Goal: Task Accomplishment & Management: Complete application form

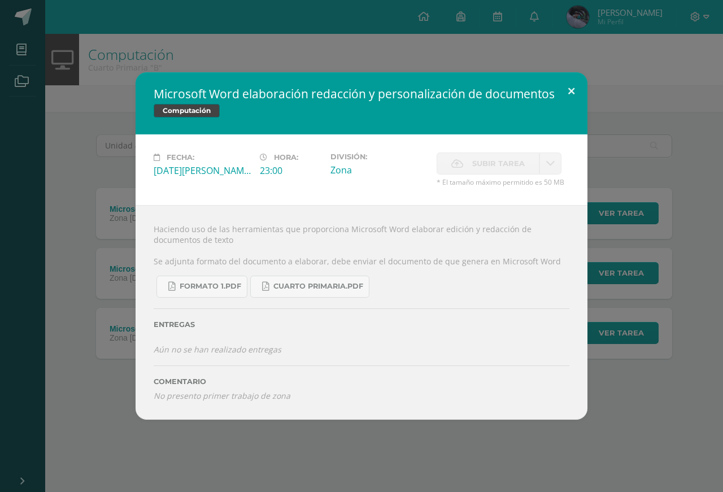
click at [573, 111] on button at bounding box center [571, 91] width 32 height 38
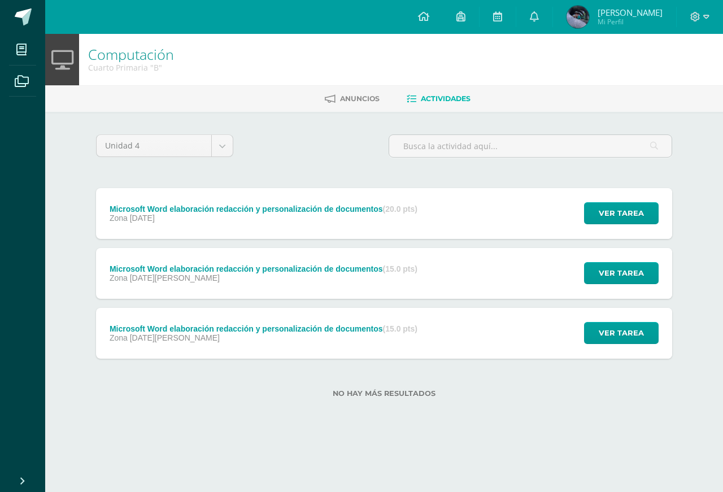
click at [295, 204] on div "Microsoft Word elaboración redacción y personalización de documentos (20.0 pts)" at bounding box center [264, 208] width 308 height 9
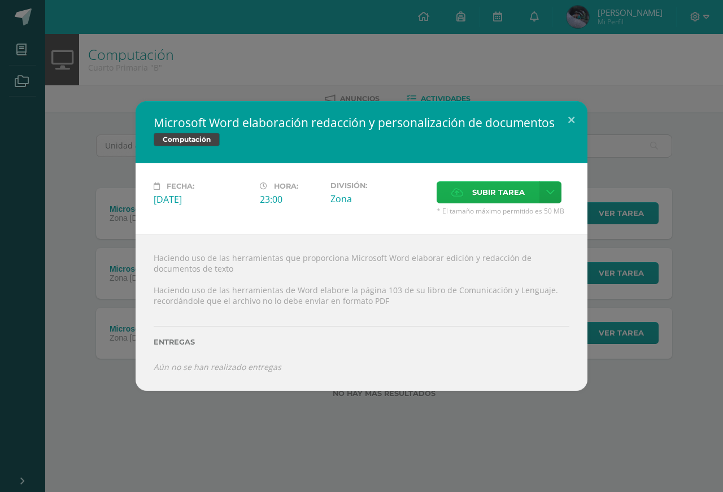
click at [484, 202] on span "Subir tarea" at bounding box center [498, 192] width 53 height 21
click at [0, 0] on input "Subir tarea" at bounding box center [0, 0] width 0 height 0
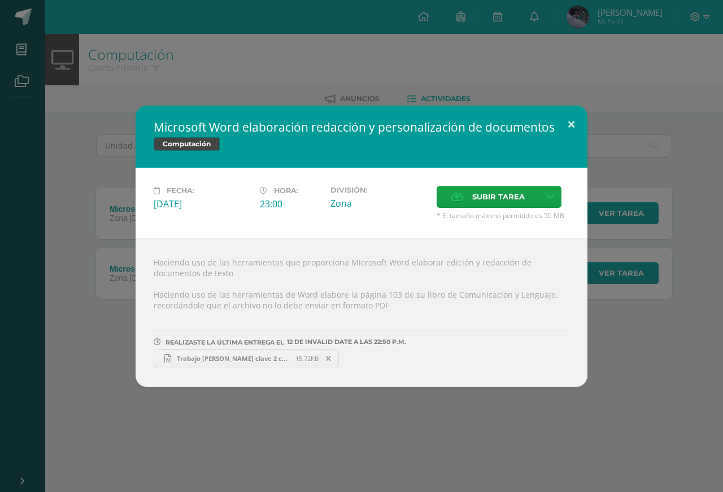
click at [568, 128] on button at bounding box center [571, 125] width 32 height 38
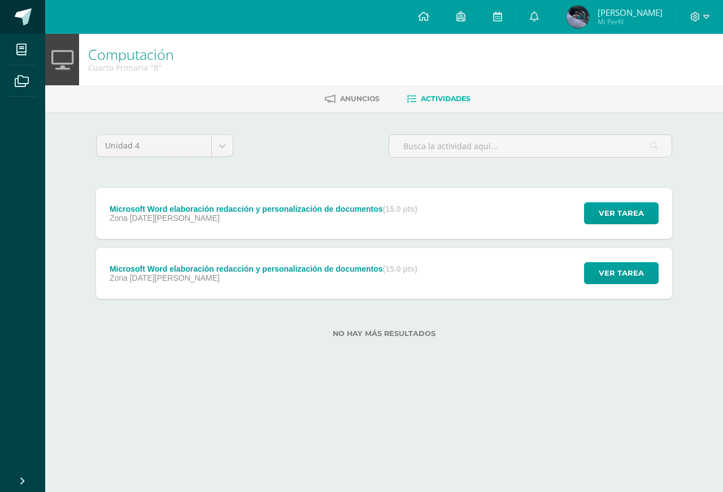
click at [16, 13] on span at bounding box center [23, 16] width 17 height 17
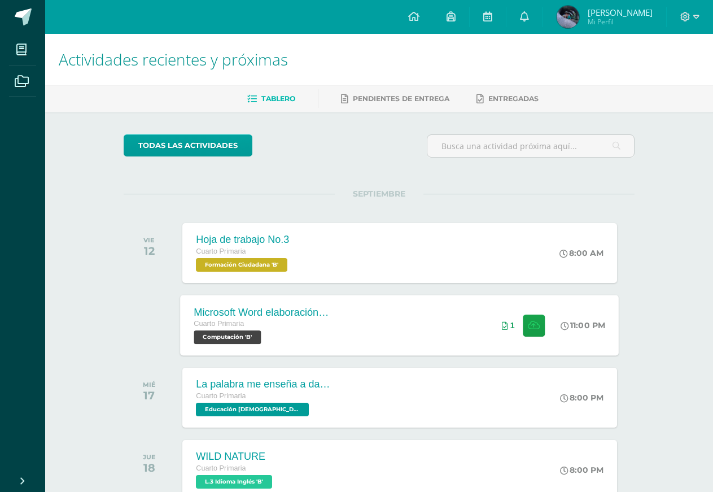
click at [337, 320] on div "Microsoft Word elaboración redacción y personalización de documentos Cuarto Pri…" at bounding box center [263, 325] width 164 height 60
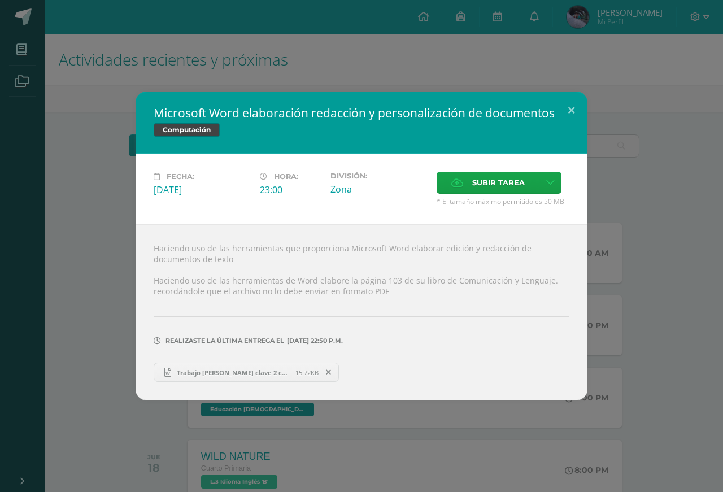
click at [246, 368] on span "Trabajo [PERSON_NAME] clave 2 computacion.docx" at bounding box center [233, 372] width 124 height 8
click at [572, 127] on button at bounding box center [571, 110] width 32 height 38
